Goal: Information Seeking & Learning: Learn about a topic

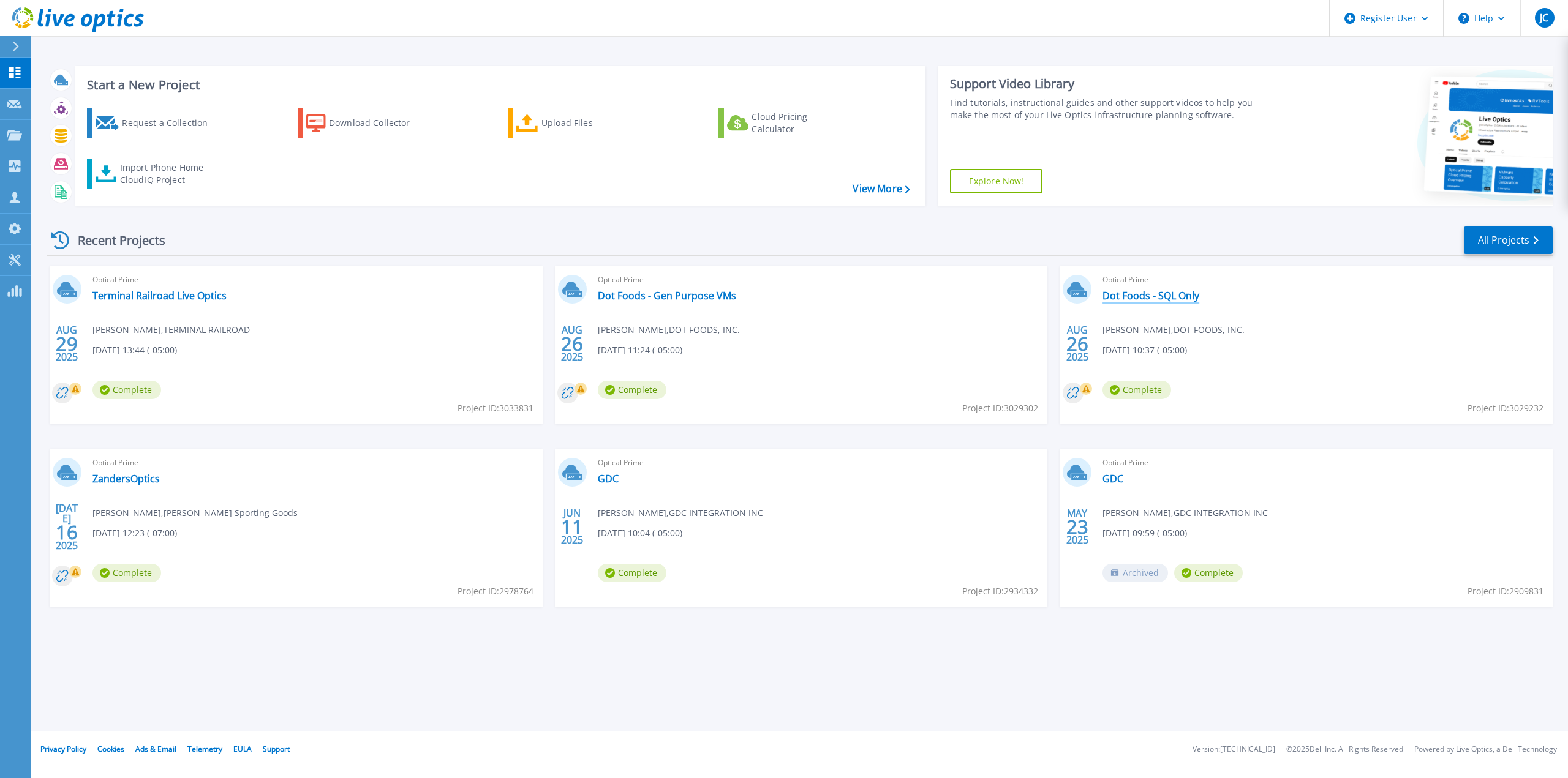
click at [1176, 294] on link "Dot Foods - SQL Only" at bounding box center [1150, 296] width 97 height 13
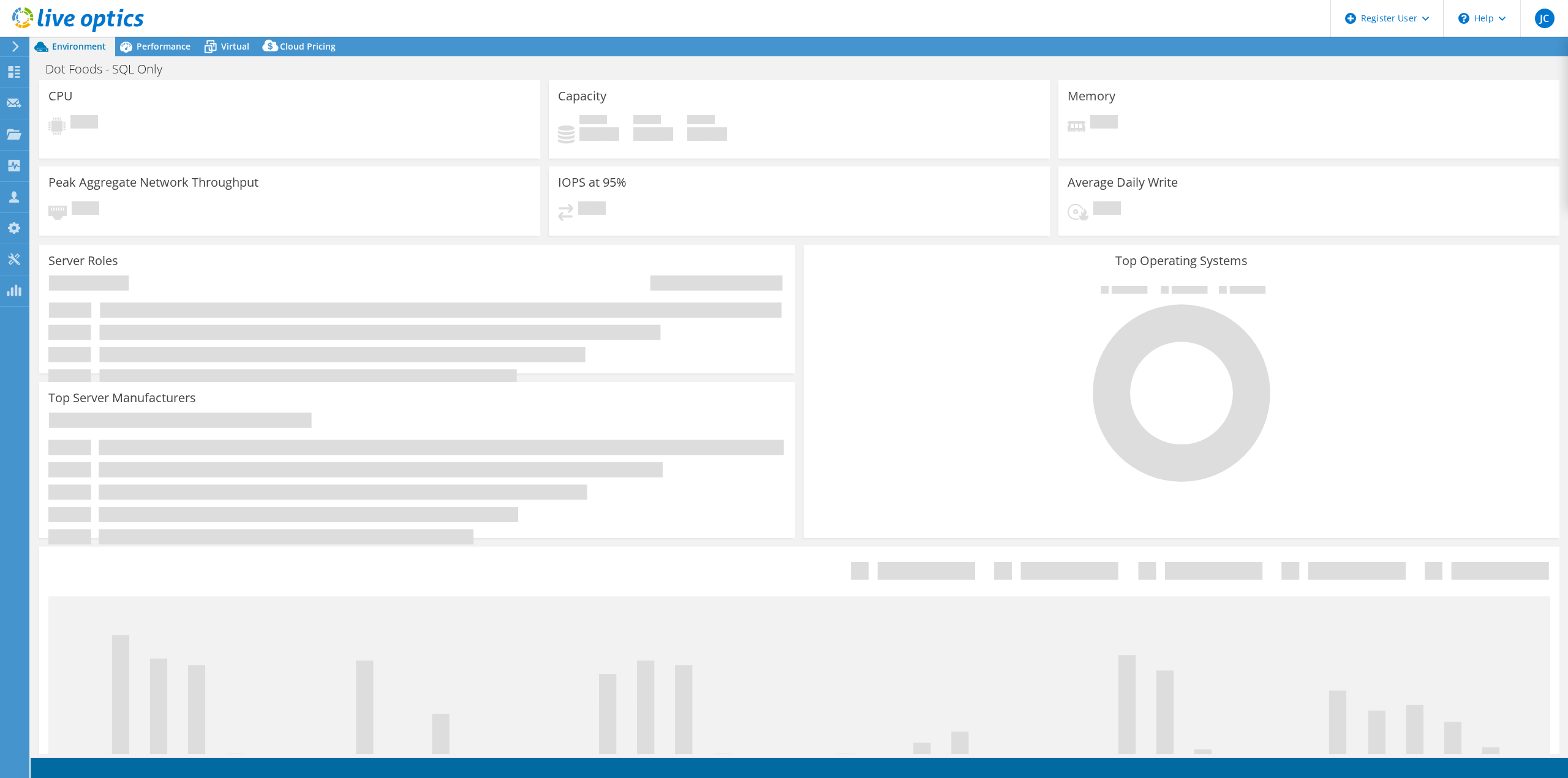
select select "USD"
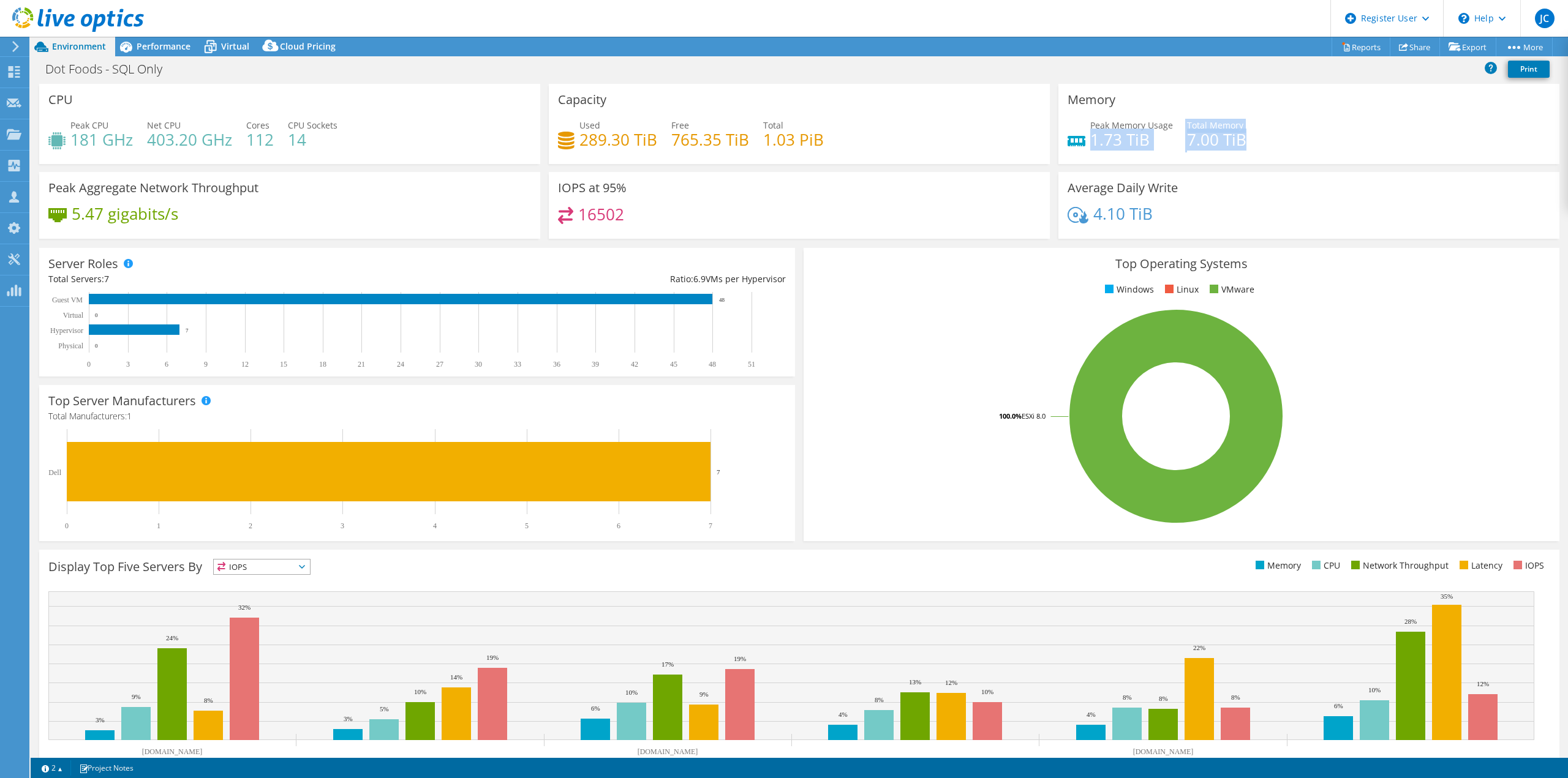
drag, startPoint x: 1241, startPoint y: 139, endPoint x: 1085, endPoint y: 138, distance: 156.0
click at [1085, 138] on div "Peak Memory Usage 1.73 TiB Total Memory 7.00 TiB" at bounding box center [1308, 138] width 482 height 39
click at [792, 168] on div "Capacity Used 289.30 TiB Free 765.35 TiB Total 1.03 PiB" at bounding box center [799, 128] width 509 height 88
drag, startPoint x: 1085, startPoint y: 137, endPoint x: 1239, endPoint y: 144, distance: 154.2
click at [1239, 144] on div "Peak Memory Usage 1.73 TiB Total Memory 7.00 TiB" at bounding box center [1308, 138] width 482 height 39
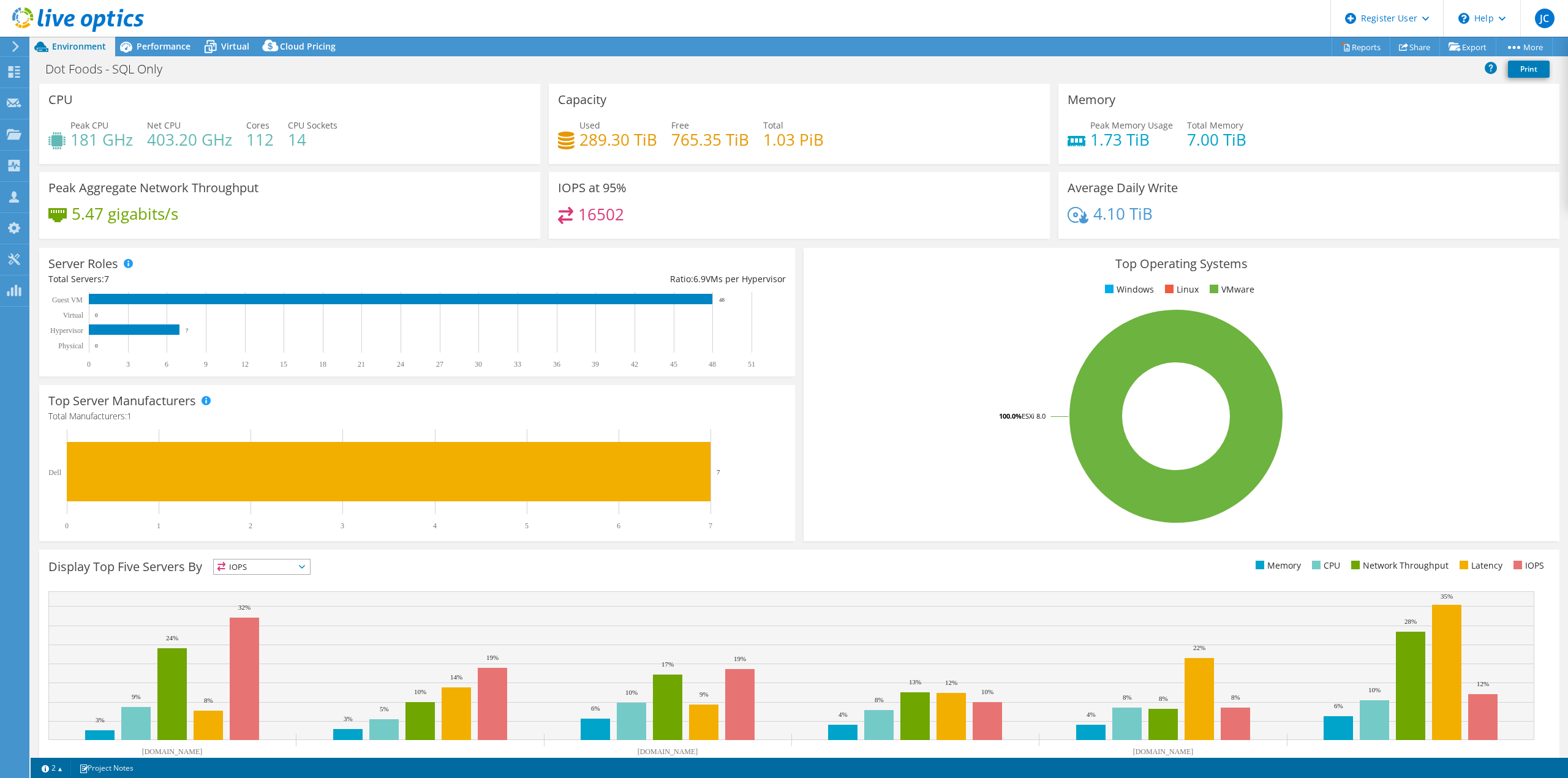
click at [1239, 141] on div "Peak Memory Usage 1.73 TiB Total Memory 7.00 TiB" at bounding box center [1308, 138] width 482 height 39
drag, startPoint x: 1181, startPoint y: 138, endPoint x: 1247, endPoint y: 142, distance: 66.1
click at [1247, 142] on div "Peak Memory Usage 1.73 TiB Total Memory 7.00 TiB" at bounding box center [1308, 138] width 482 height 39
click at [161, 47] on span "Performance" at bounding box center [164, 46] width 54 height 12
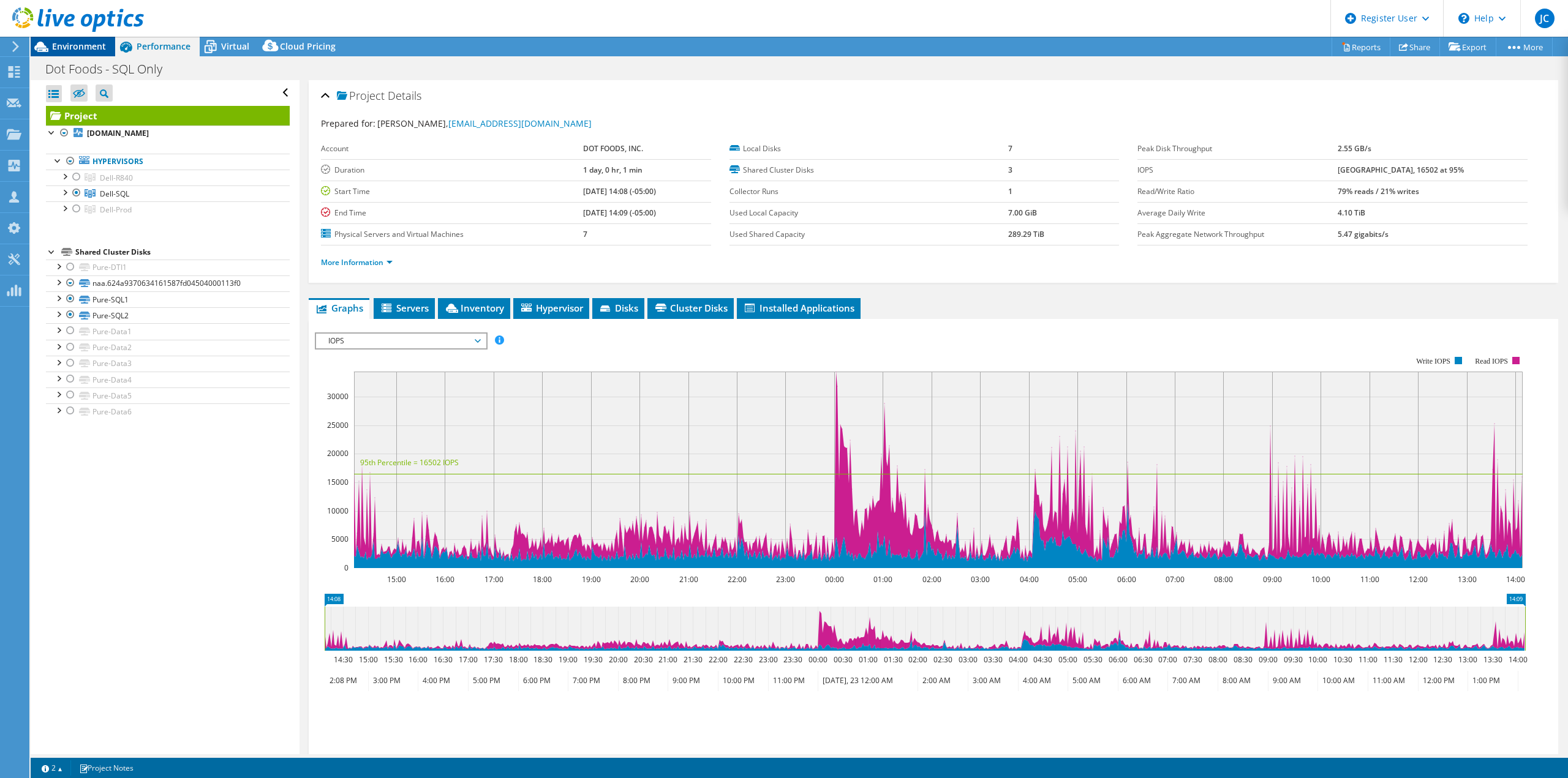
click at [71, 42] on span "Environment" at bounding box center [79, 46] width 54 height 12
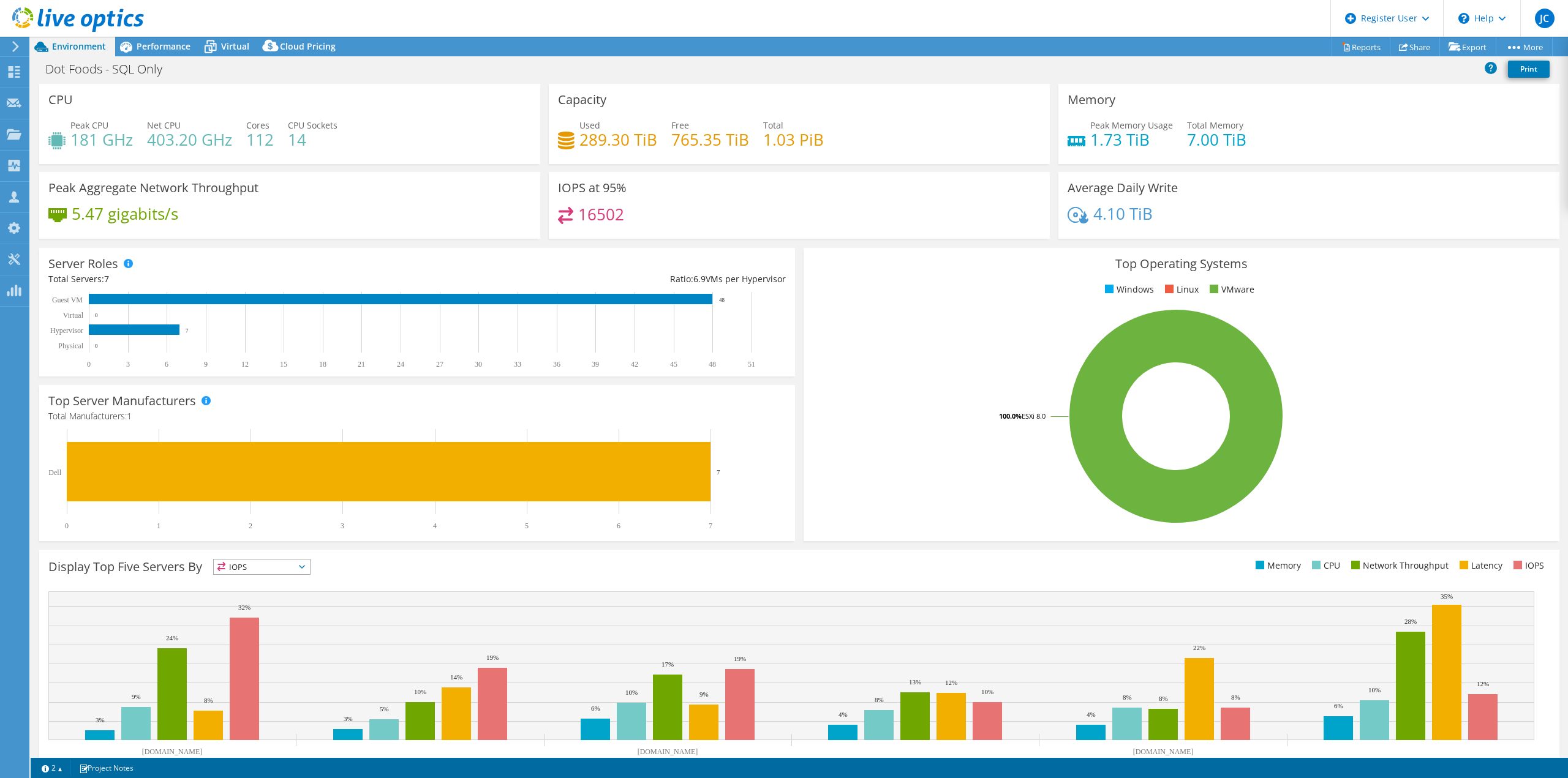
click at [1101, 137] on h4 "1.73 TiB" at bounding box center [1131, 139] width 82 height 13
click at [1129, 140] on h4 "1.73 TiB" at bounding box center [1131, 139] width 82 height 13
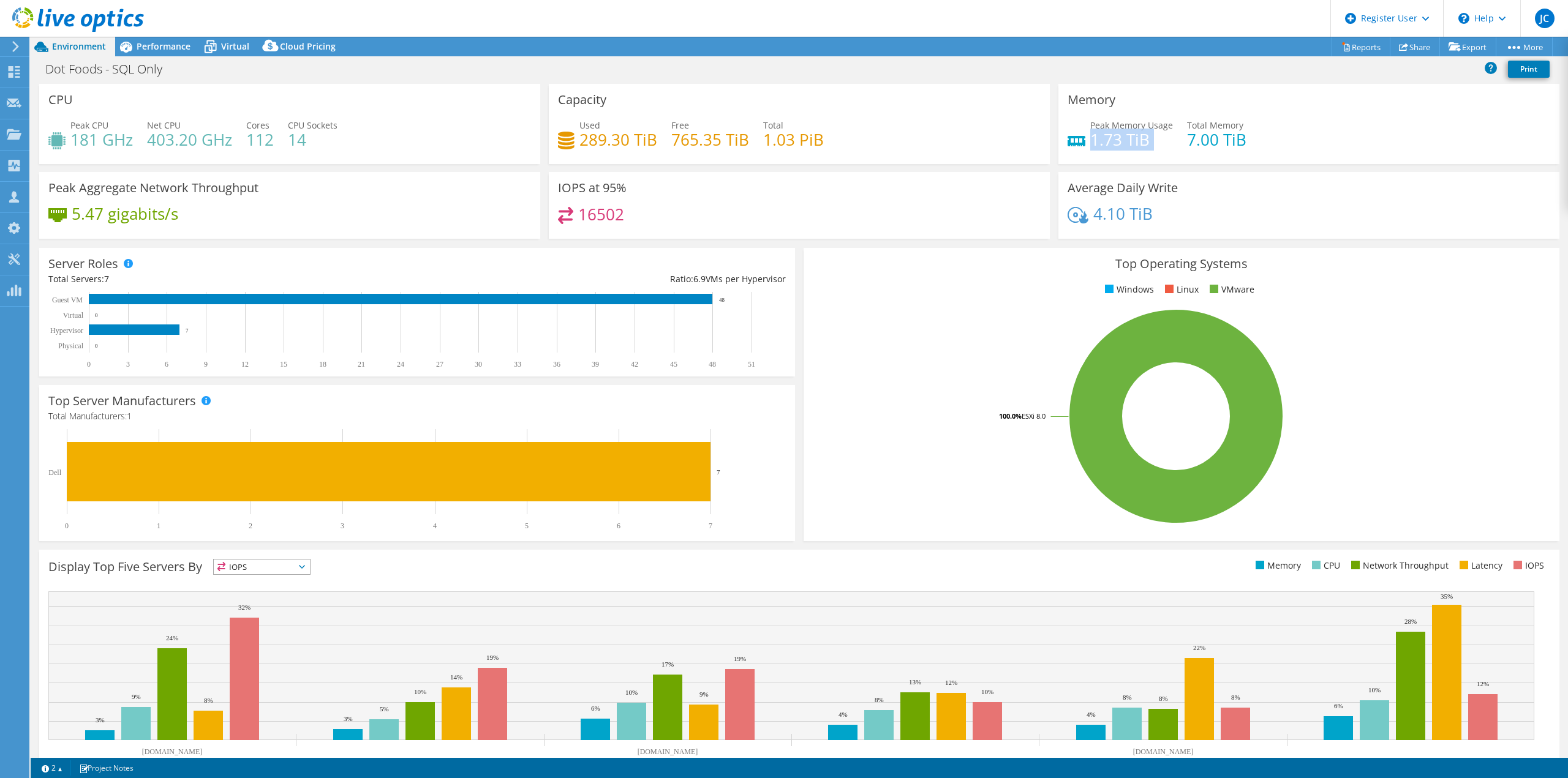
click at [1129, 139] on h4 "1.73 TiB" at bounding box center [1131, 139] width 82 height 13
click at [1151, 139] on h4 "1.73 TiB" at bounding box center [1131, 139] width 82 height 13
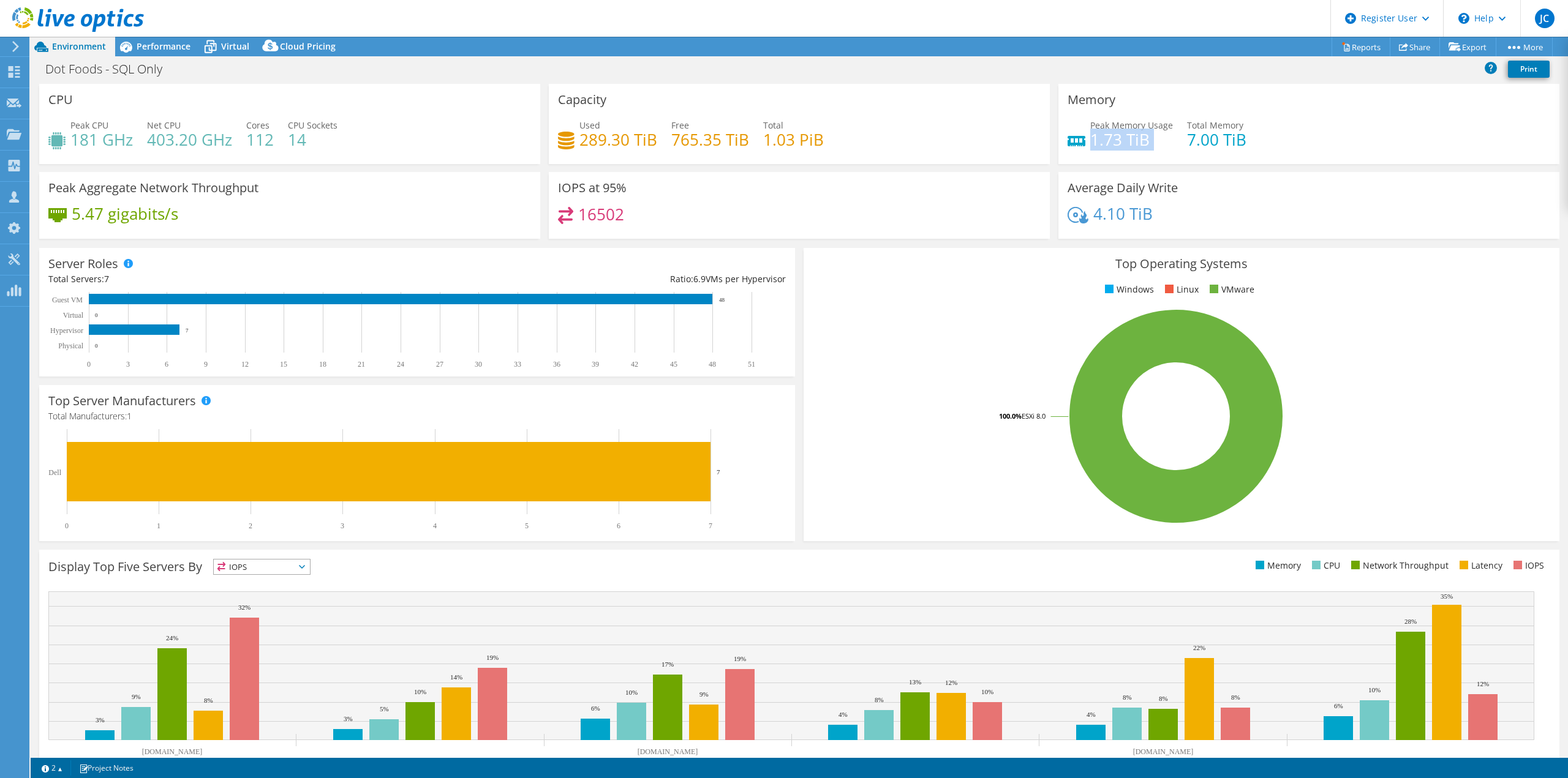
click at [1134, 144] on h4 "1.73 TiB" at bounding box center [1131, 139] width 82 height 13
drag, startPoint x: 1245, startPoint y: 138, endPoint x: 1171, endPoint y: 141, distance: 74.1
click at [1171, 141] on div "Peak Memory Usage 1.73 TiB Total Memory 7.00 TiB" at bounding box center [1308, 138] width 482 height 39
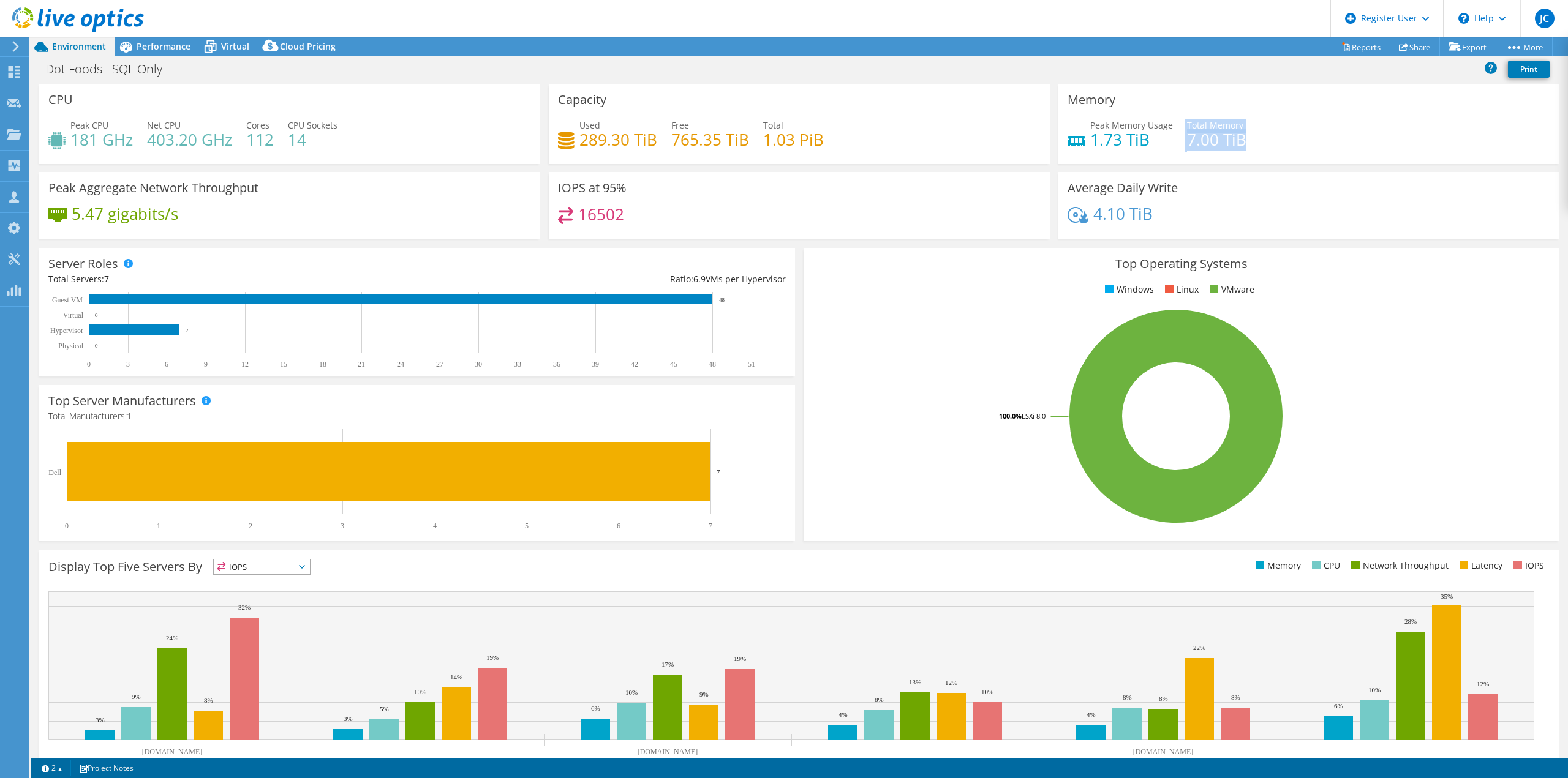
click at [1197, 123] on span "Total Memory" at bounding box center [1214, 125] width 56 height 12
click at [1205, 118] on div "Memory Peak Memory Usage 1.73 TiB Total Memory 7.00 TiB" at bounding box center [1308, 124] width 501 height 80
